Goal: Information Seeking & Learning: Learn about a topic

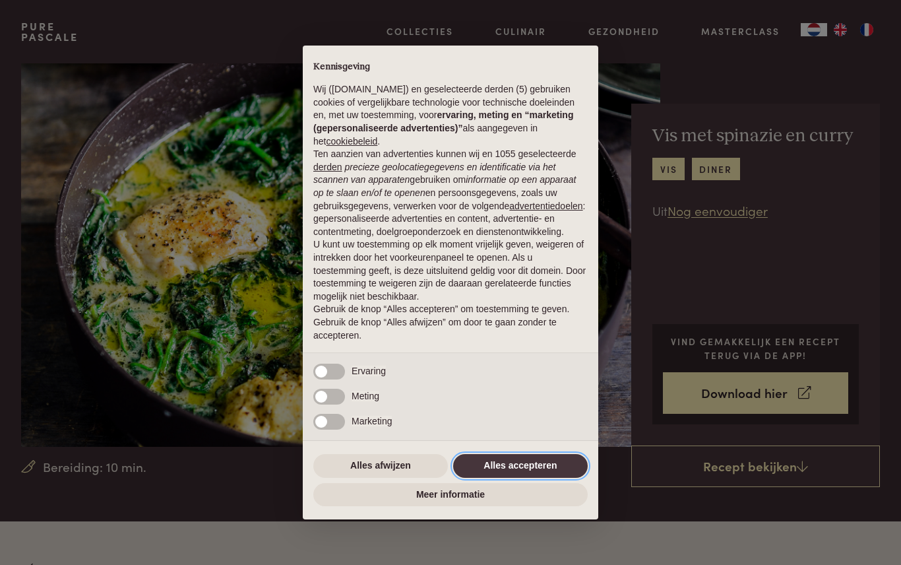
click at [511, 472] on button "Alles accepteren" at bounding box center [520, 466] width 135 height 24
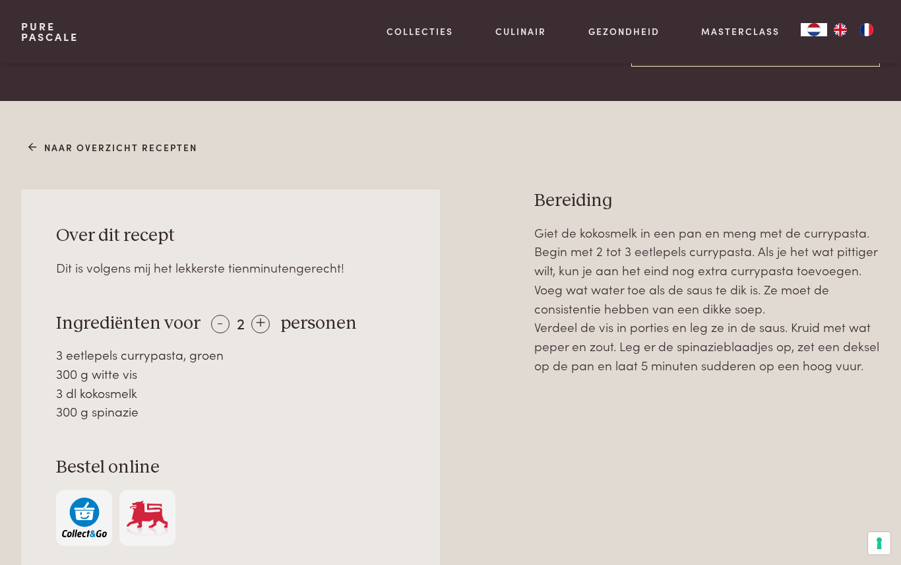
scroll to position [421, 0]
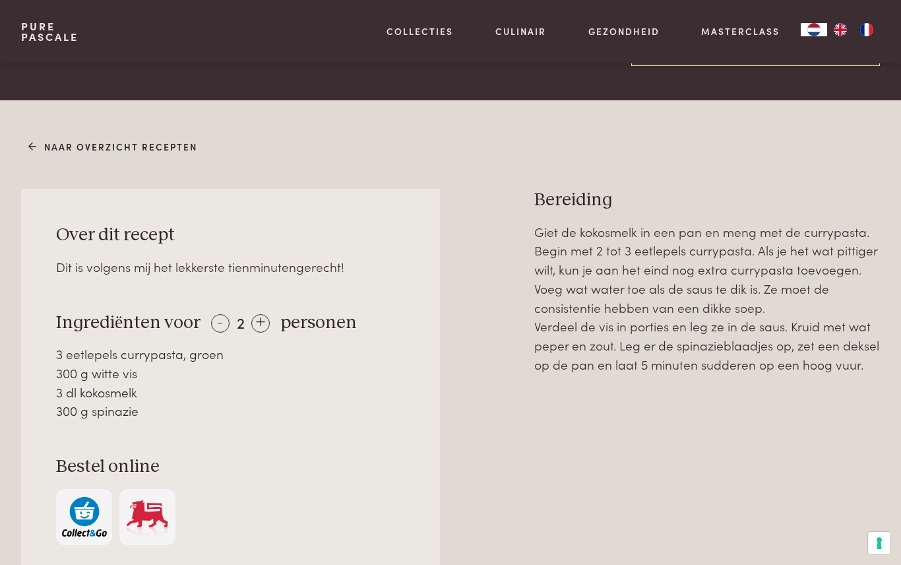
click at [270, 319] on div "- 2 + personen" at bounding box center [280, 322] width 153 height 23
click at [257, 321] on div "+" at bounding box center [260, 323] width 18 height 18
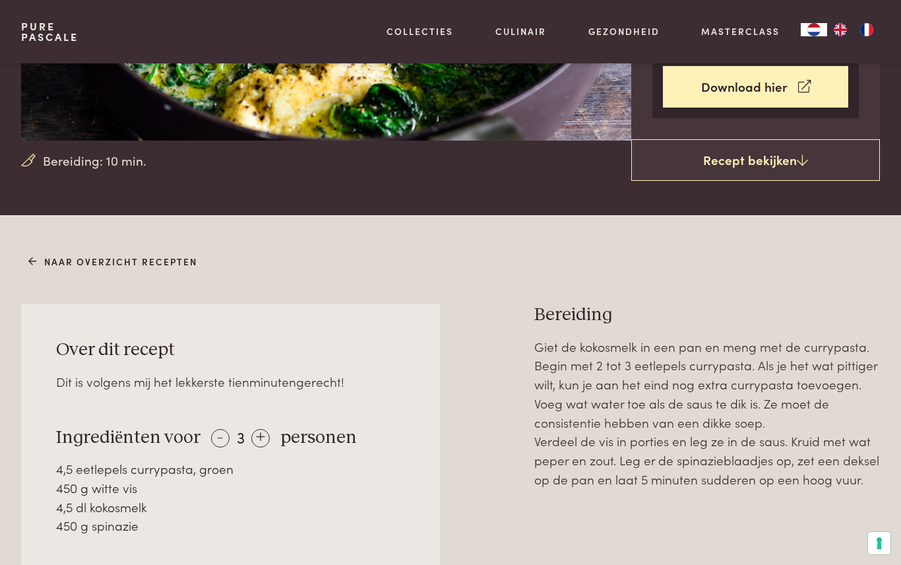
scroll to position [307, 0]
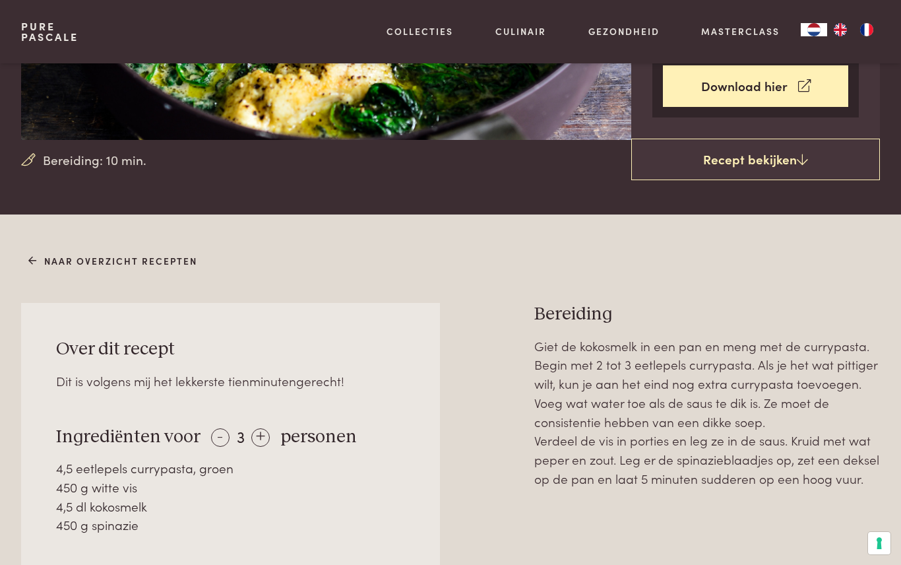
click at [258, 440] on div "+" at bounding box center [260, 437] width 18 height 18
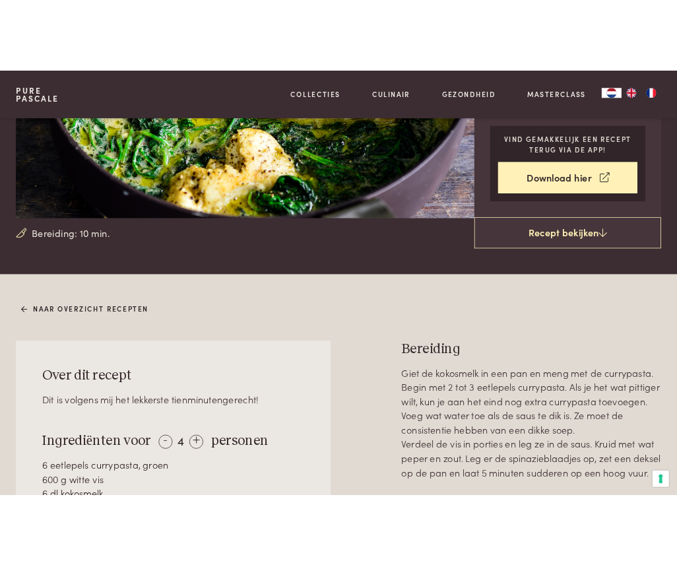
scroll to position [249, 0]
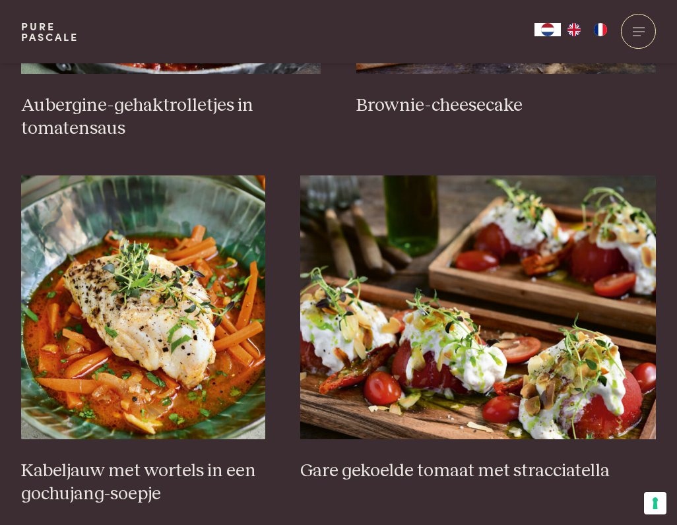
scroll to position [769, 0]
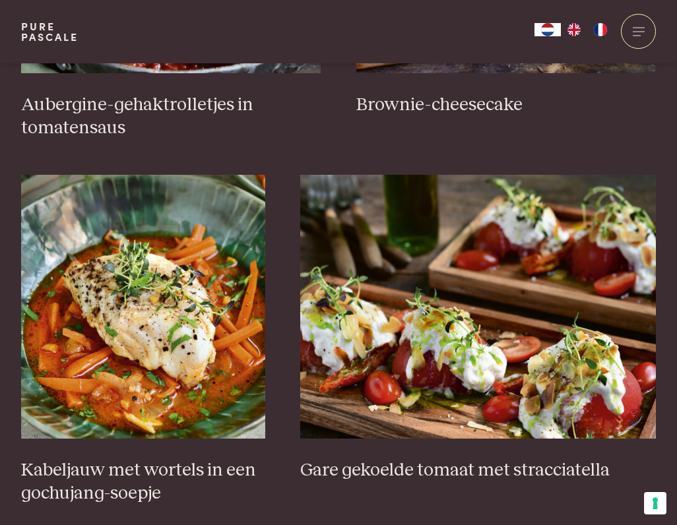
click at [146, 290] on img at bounding box center [143, 307] width 244 height 264
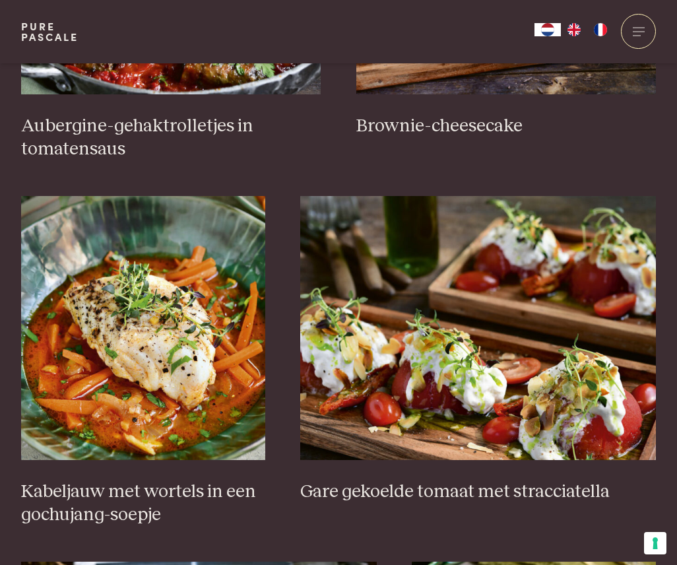
scroll to position [758, 0]
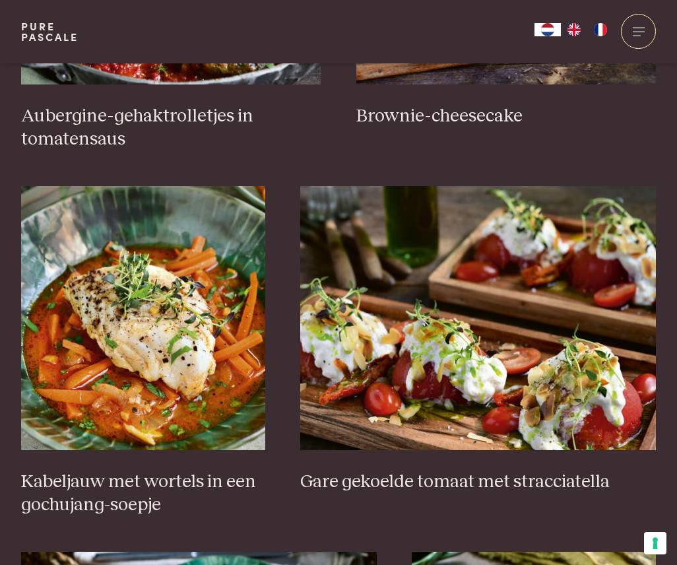
click at [129, 338] on img at bounding box center [143, 318] width 244 height 264
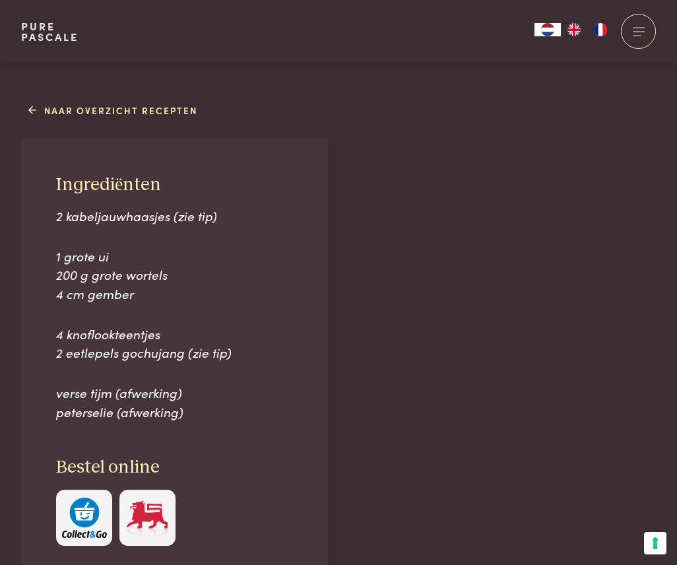
scroll to position [764, 0]
click at [212, 348] on span "2 eetlepels gochujang (zie tip)" at bounding box center [143, 351] width 175 height 18
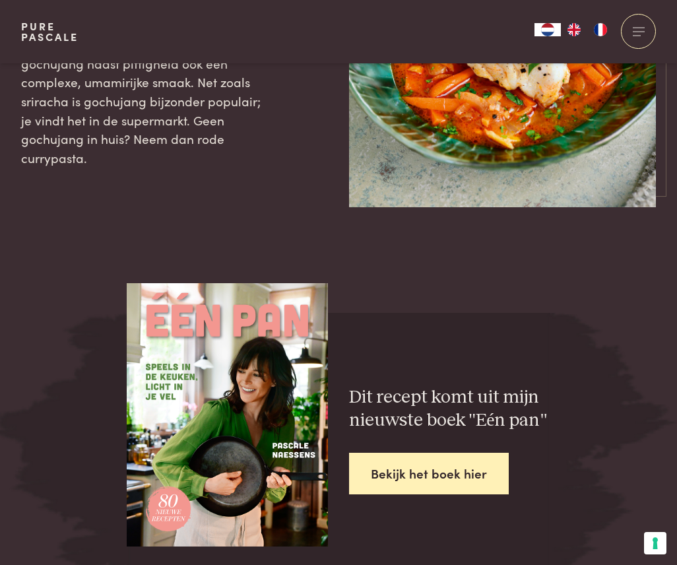
scroll to position [2362, 0]
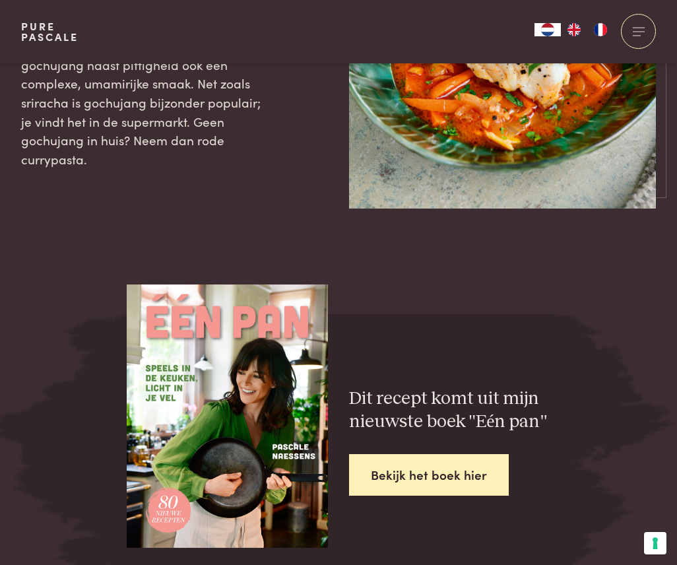
click at [436, 460] on link "Bekijk het boek hier" at bounding box center [429, 475] width 160 height 42
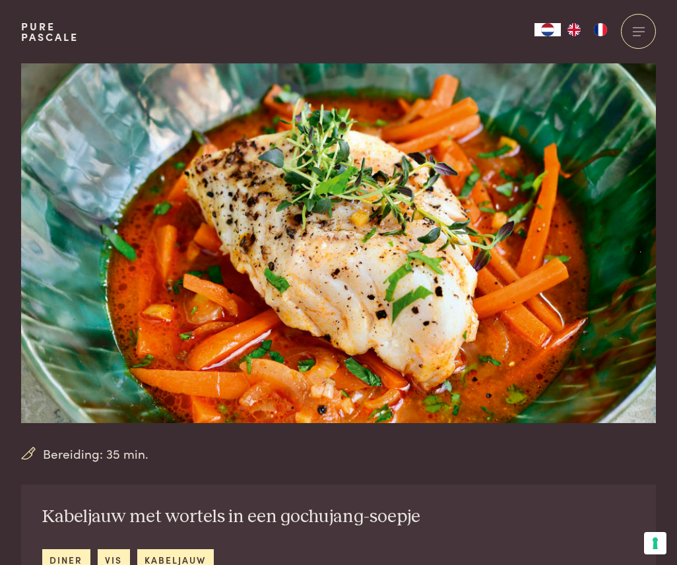
scroll to position [0, 0]
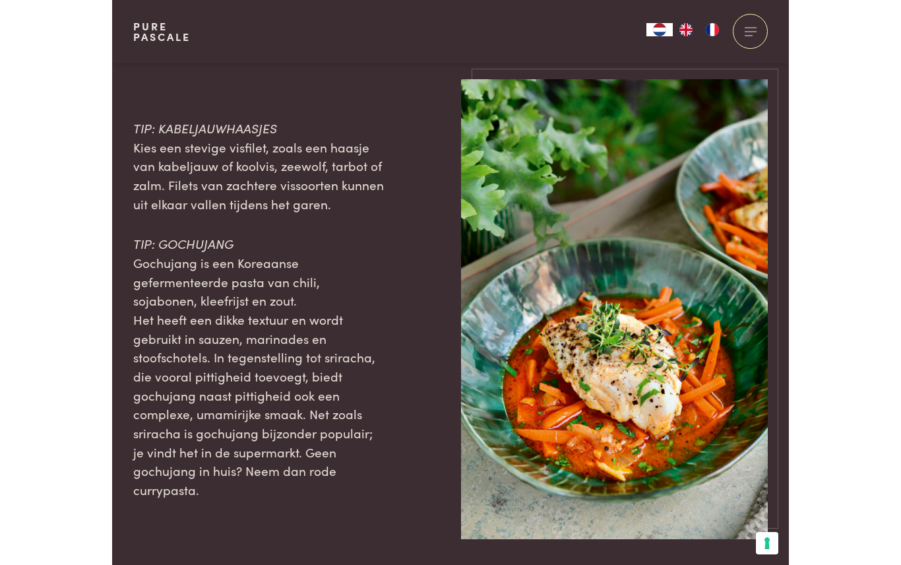
scroll to position [1282, 0]
